Goal: Information Seeking & Learning: Learn about a topic

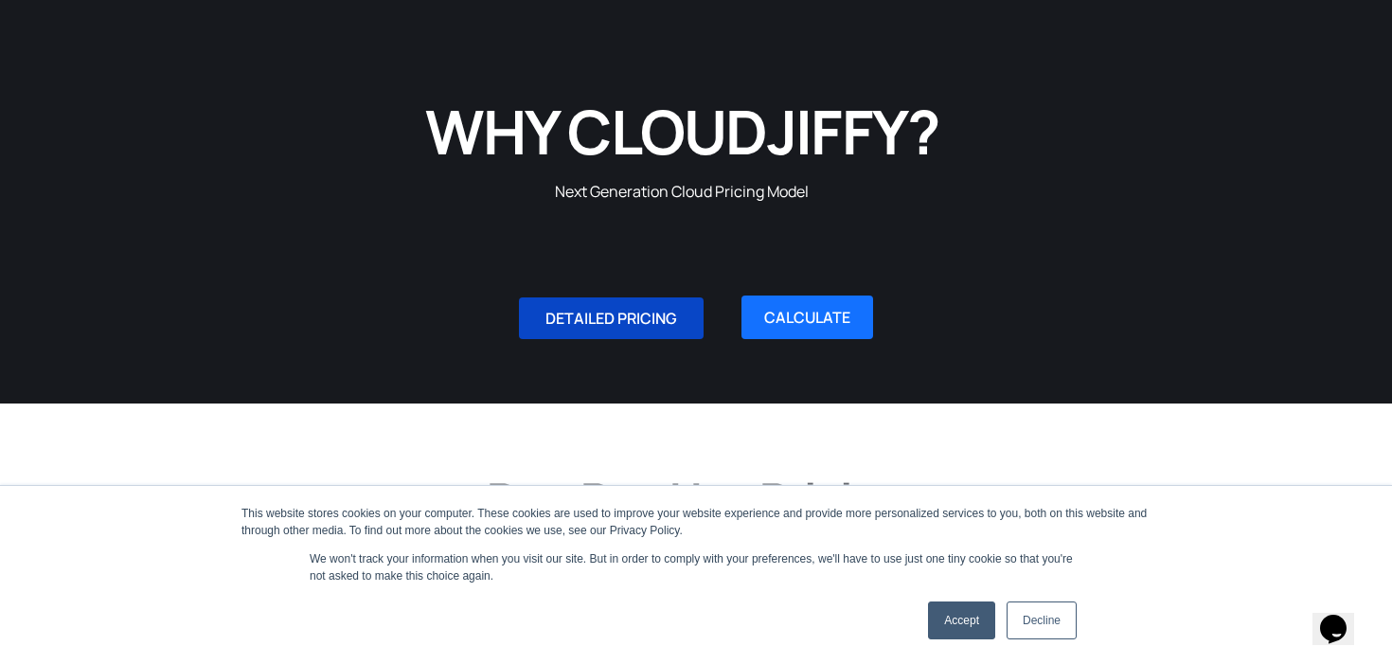
click at [666, 315] on span "DETAILED PRICING" at bounding box center [611, 318] width 132 height 15
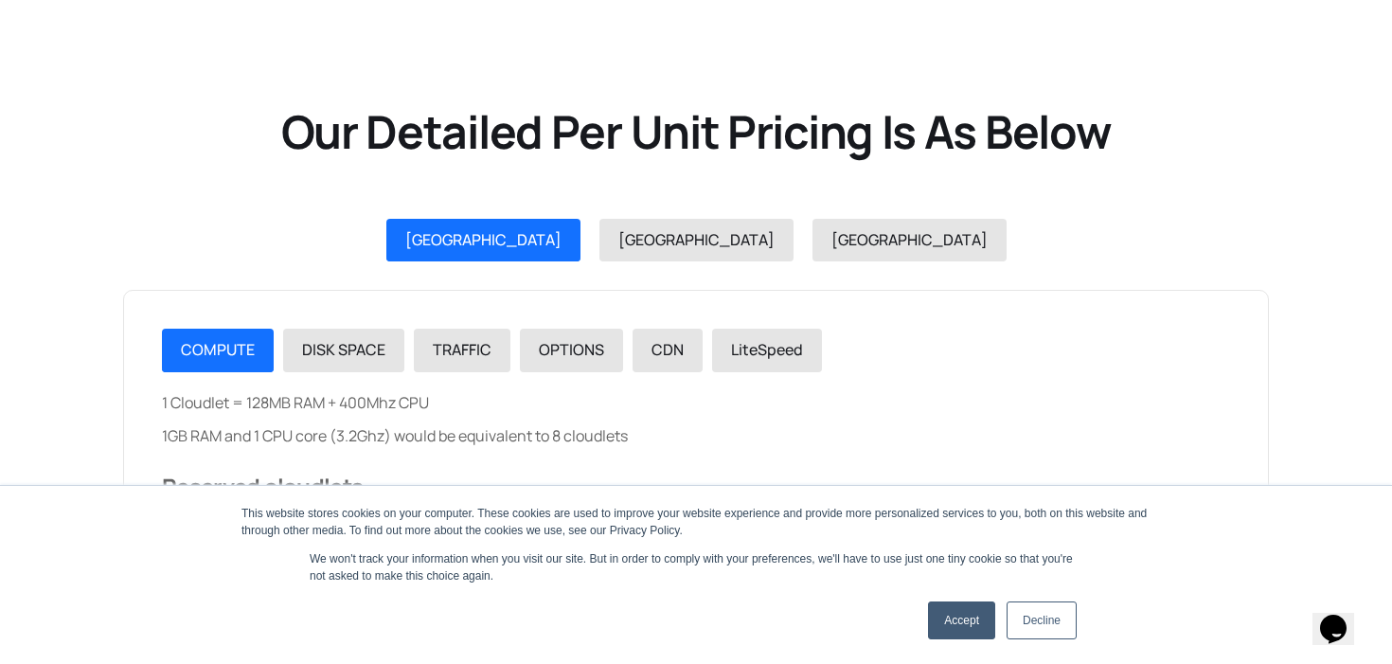
scroll to position [2129, 0]
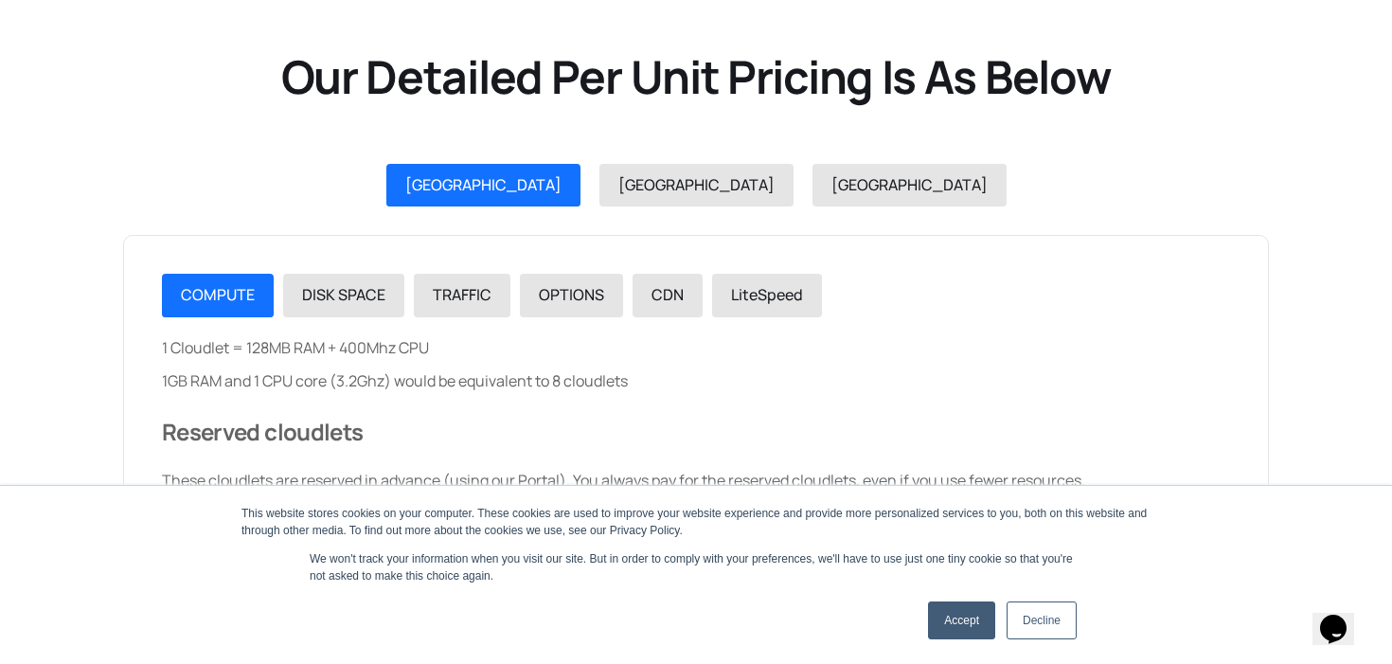
click at [958, 620] on link "Accept" at bounding box center [961, 620] width 67 height 38
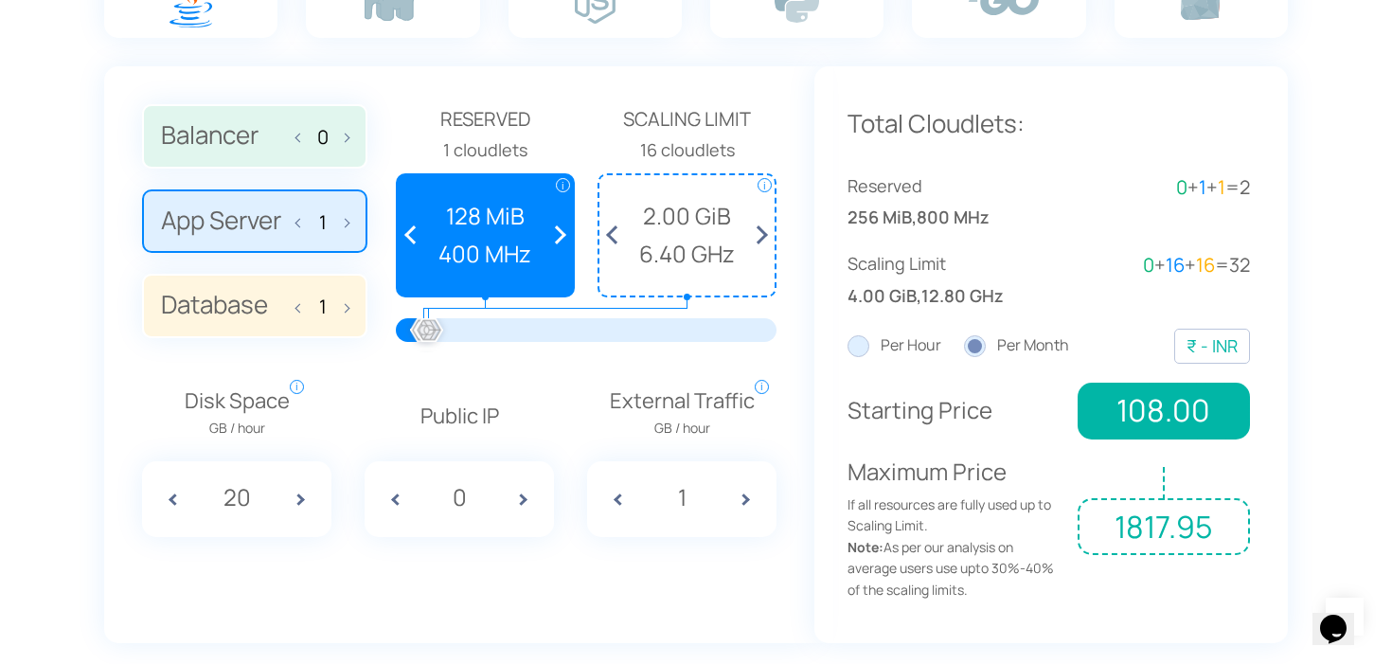
scroll to position [1381, 0]
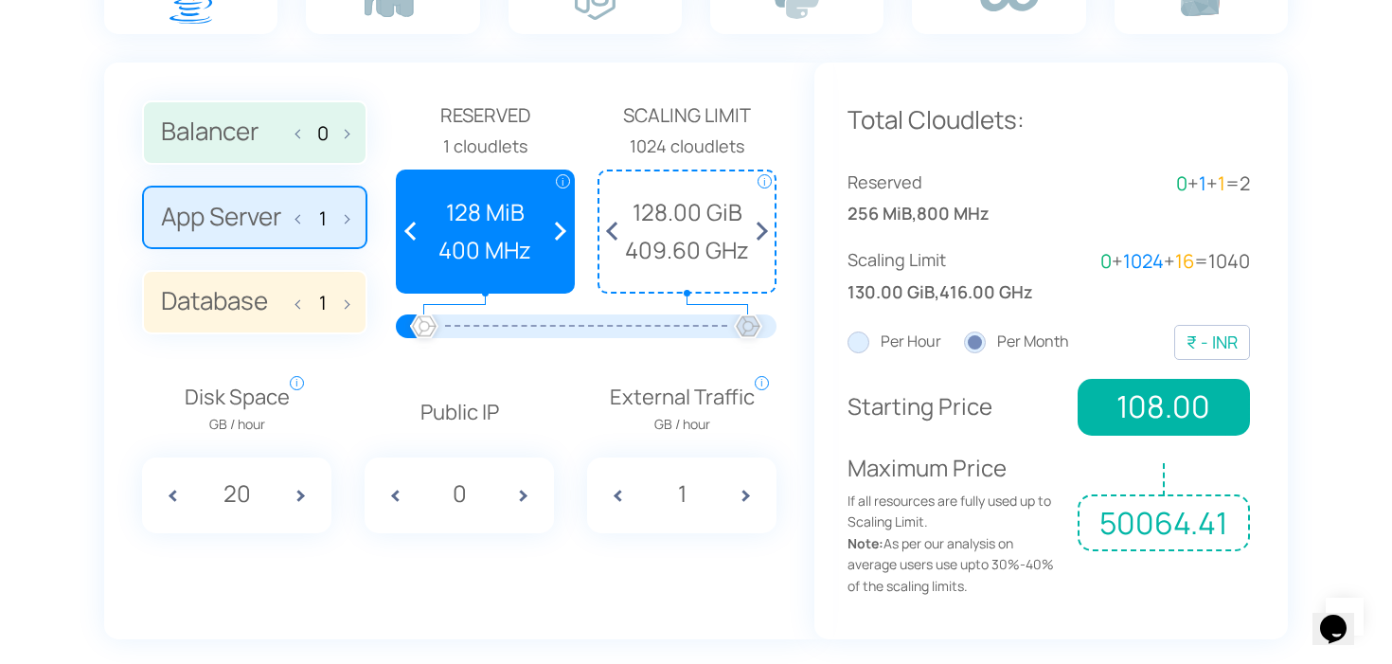
drag, startPoint x: 426, startPoint y: 327, endPoint x: 848, endPoint y: 417, distance: 431.9
click at [848, 417] on div "Balancer 0 App Server 1 Database 1 Reserved i i i" at bounding box center [695, 364] width 1183 height 605
drag, startPoint x: 766, startPoint y: 348, endPoint x: 807, endPoint y: 343, distance: 41.1
click at [806, 343] on div "Balancer 0 App Server 1 Database 1 Reserved 1 cloudlets i i" at bounding box center [459, 350] width 710 height 577
drag, startPoint x: 755, startPoint y: 328, endPoint x: 819, endPoint y: 335, distance: 63.8
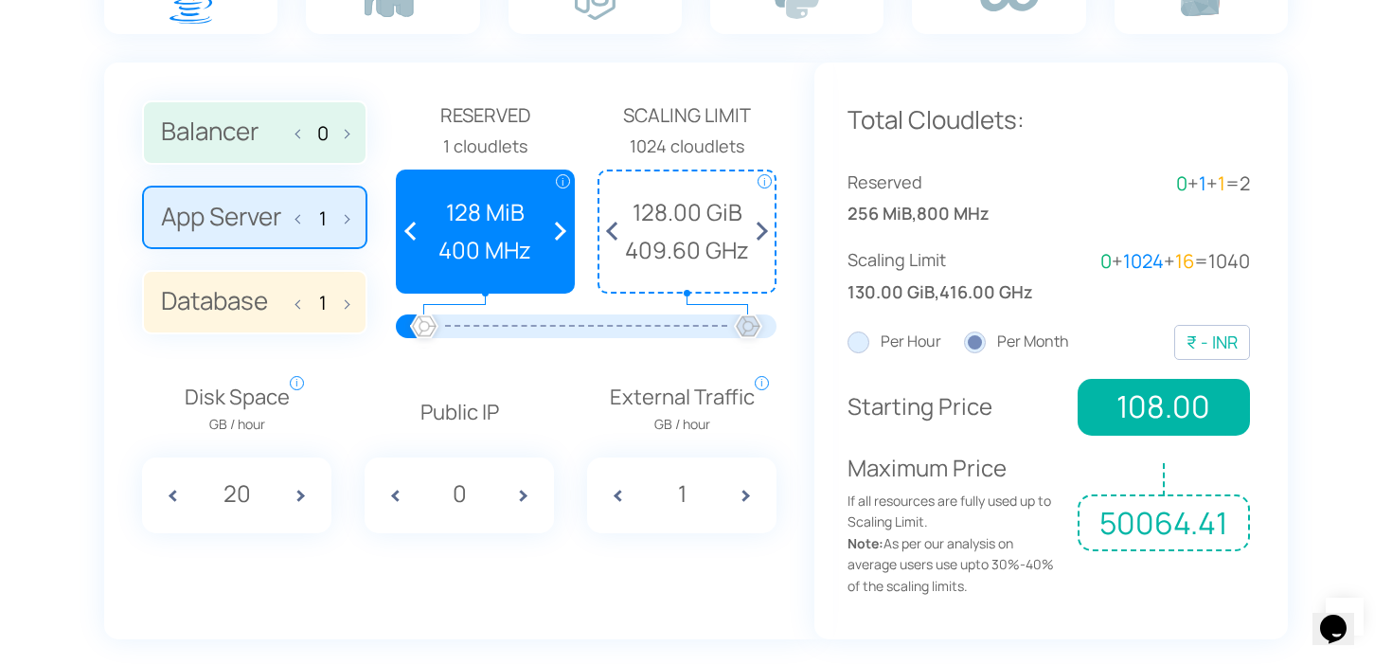
click at [819, 335] on div "Balancer 0 App Server 1 Database 1 Reserved i i i" at bounding box center [695, 364] width 1183 height 605
click at [765, 235] on span at bounding box center [756, 231] width 35 height 120
click at [761, 235] on span at bounding box center [756, 231] width 35 height 120
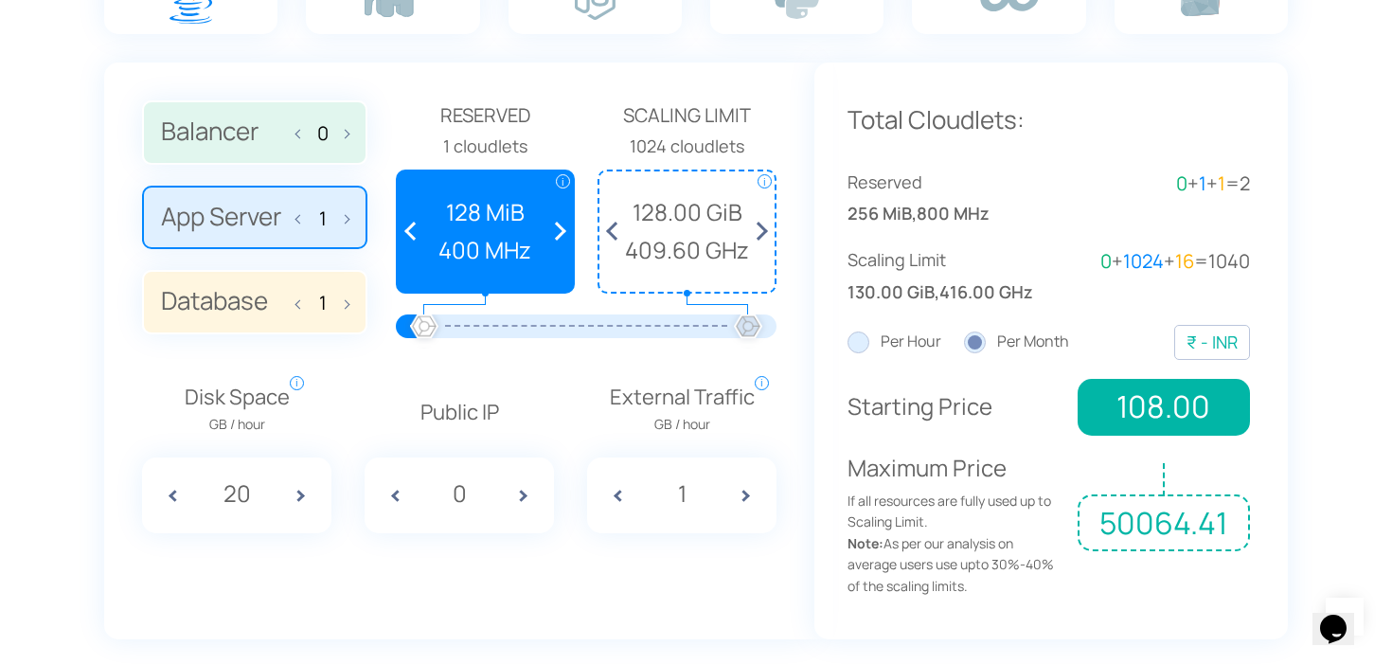
click at [761, 235] on span at bounding box center [756, 231] width 35 height 120
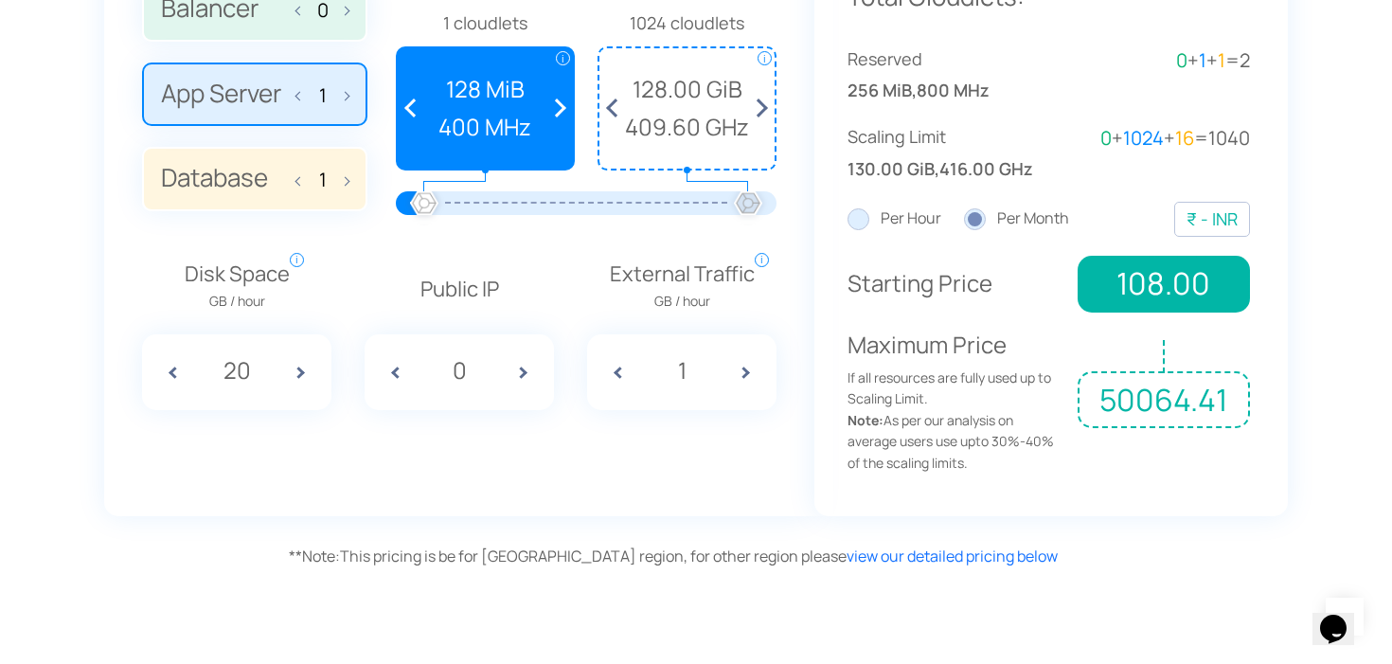
scroll to position [1521, 0]
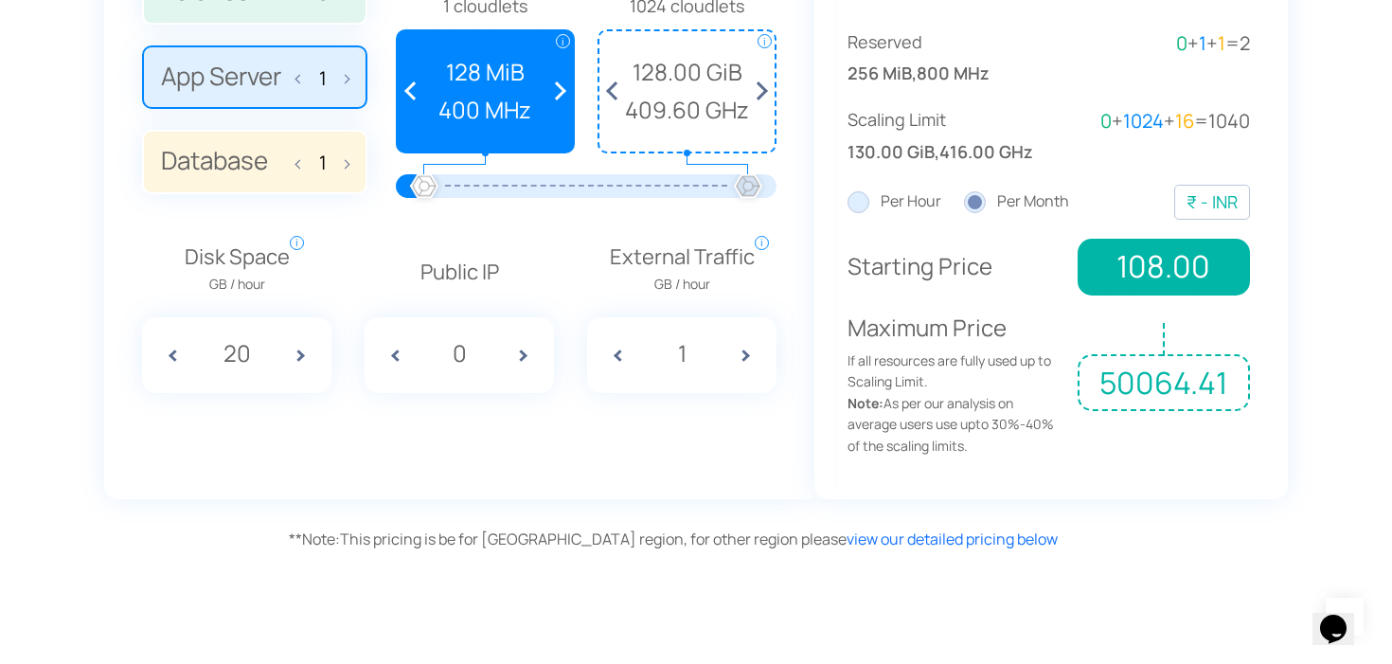
click at [526, 352] on span at bounding box center [529, 355] width 47 height 76
type input "1"
